Goal: Task Accomplishment & Management: Manage account settings

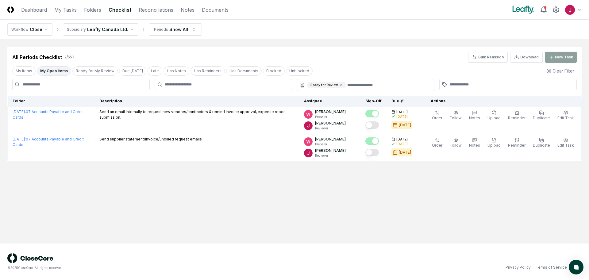
click at [46, 30] on html "CloseCore Dashboard My Tasks Folders Checklist Reconciliations Notes Documents …" at bounding box center [294, 140] width 589 height 280
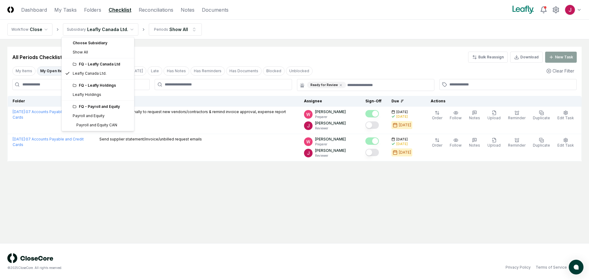
click at [126, 28] on html "CloseCore Dashboard My Tasks Folders Checklist Reconciliations Notes Documents …" at bounding box center [294, 140] width 589 height 280
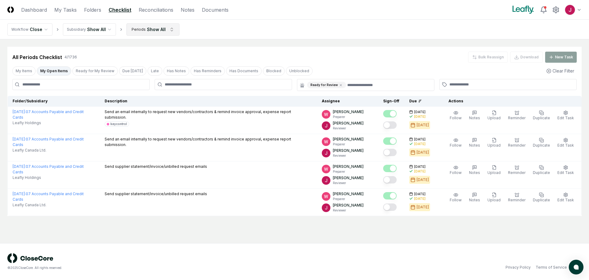
click at [165, 28] on html "CloseCore Dashboard My Tasks Folders Checklist Reconciliations Notes Documents …" at bounding box center [294, 140] width 589 height 280
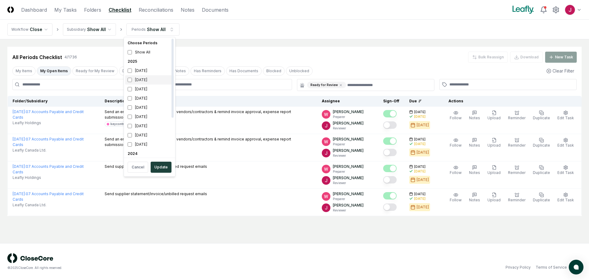
click at [144, 79] on div "August 2025" at bounding box center [149, 79] width 49 height 9
click at [164, 166] on button "Update" at bounding box center [161, 166] width 21 height 11
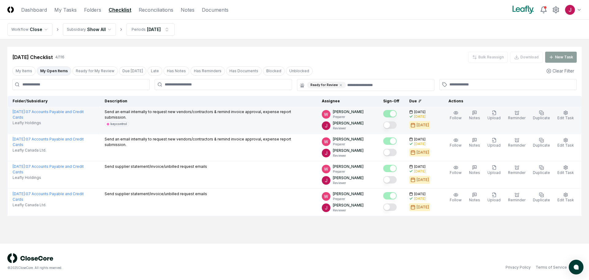
click at [396, 126] on button "Mark complete" at bounding box center [390, 124] width 14 height 7
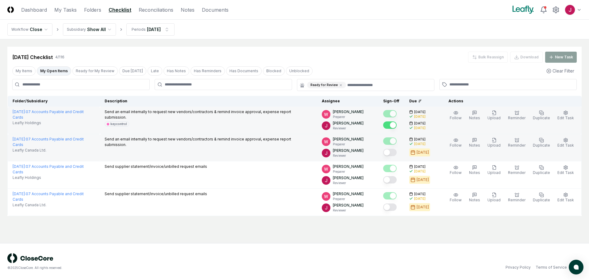
click at [393, 153] on button "Mark complete" at bounding box center [390, 152] width 14 height 7
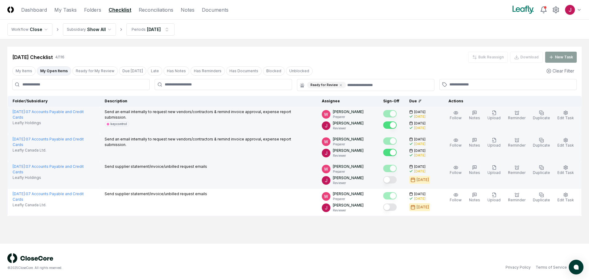
click at [393, 180] on button "Mark complete" at bounding box center [390, 179] width 14 height 7
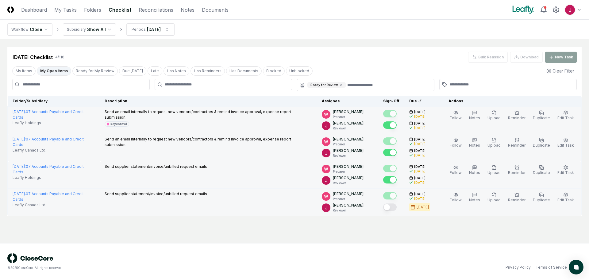
click at [396, 207] on button "Mark complete" at bounding box center [390, 206] width 14 height 7
click at [156, 7] on link "Reconciliations" at bounding box center [156, 9] width 35 height 7
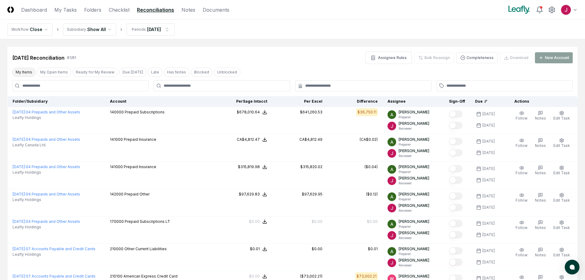
click at [33, 72] on button "My Items" at bounding box center [23, 72] width 23 height 9
click at [51, 72] on button "My Open Items" at bounding box center [54, 72] width 34 height 9
